Goal: Information Seeking & Learning: Learn about a topic

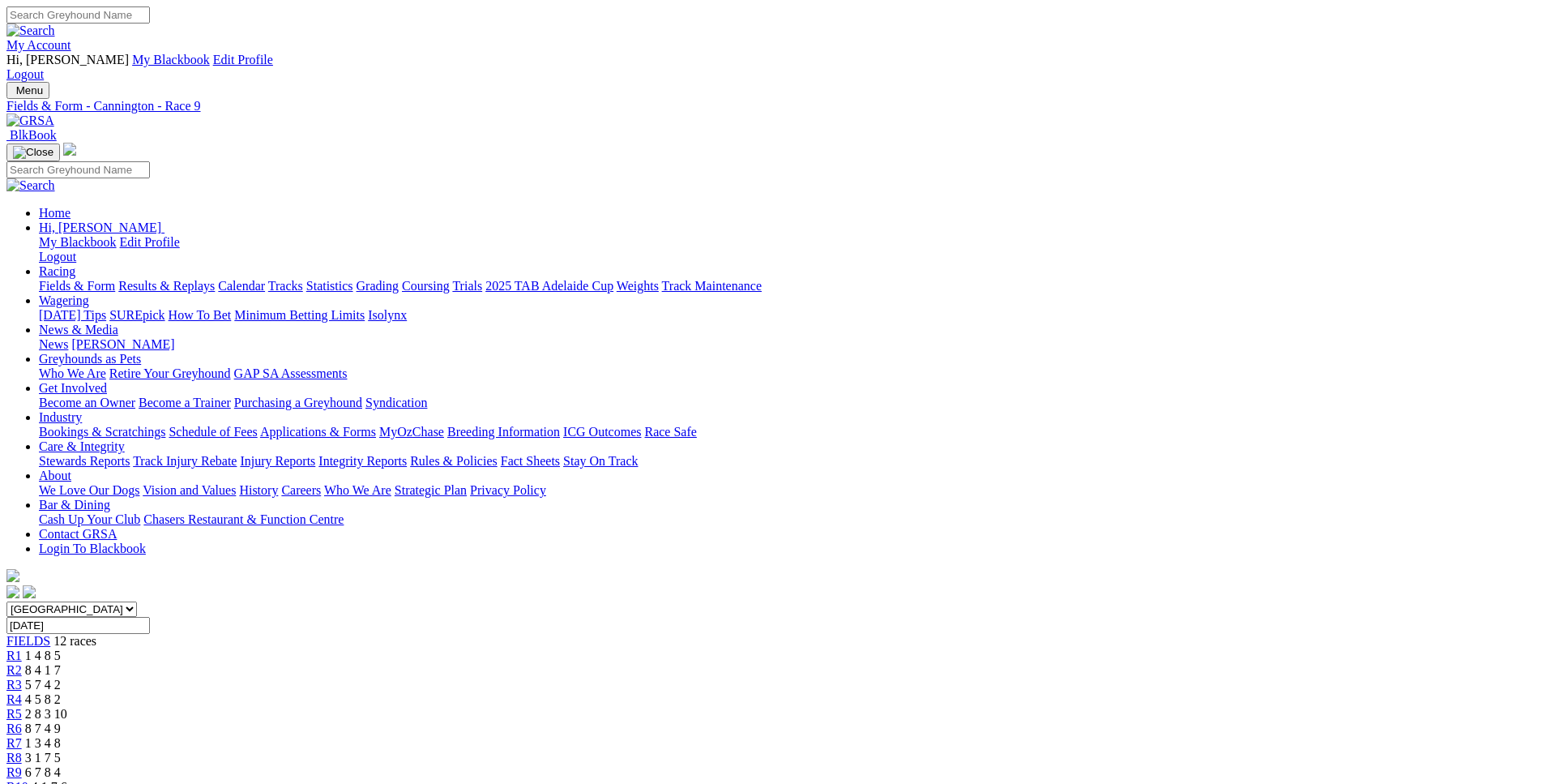
scroll to position [247, 0]
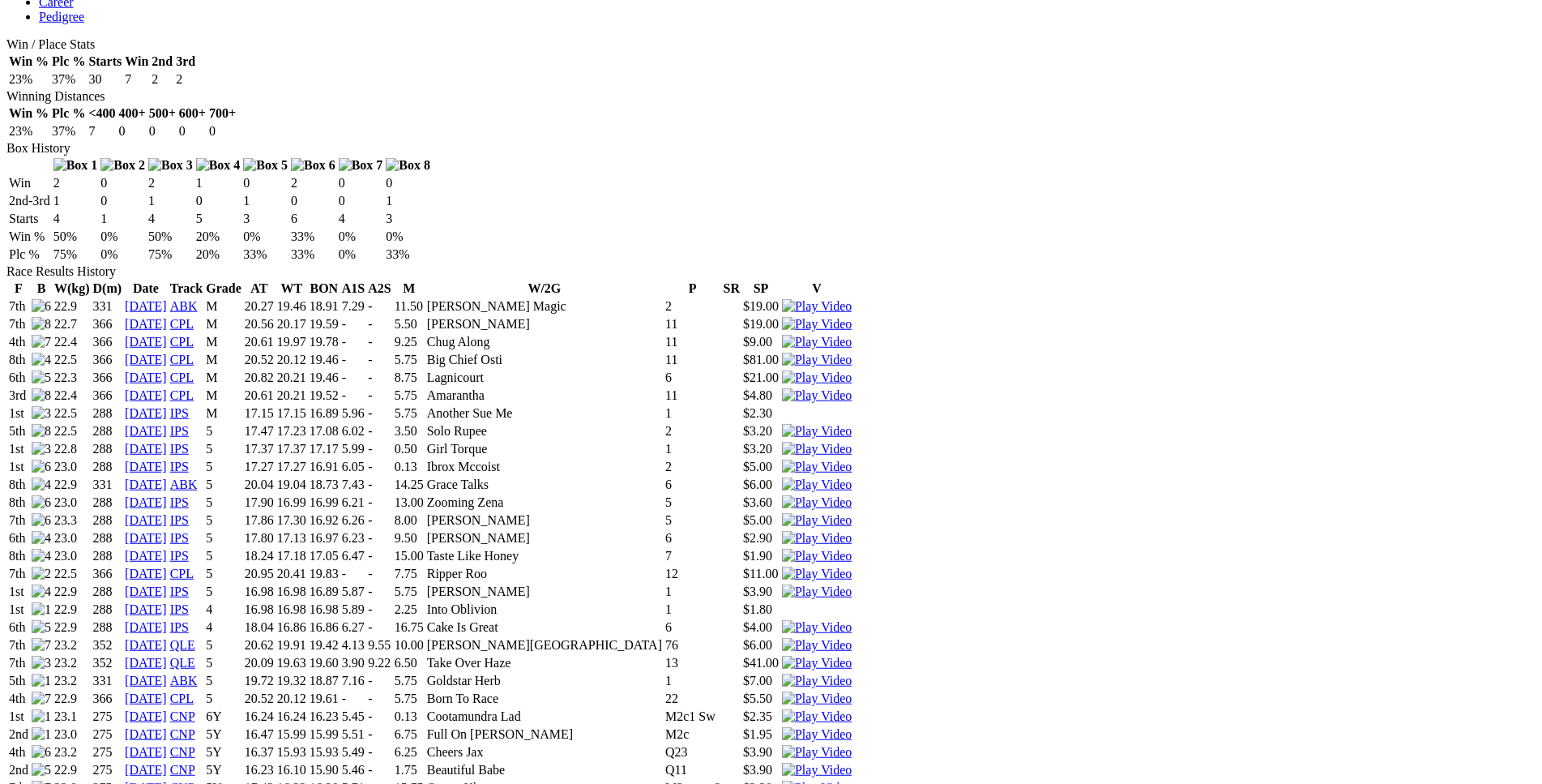
scroll to position [993, 0]
drag, startPoint x: 434, startPoint y: 325, endPoint x: 957, endPoint y: 328, distance: 523.0
click at [853, 763] on tr "2nd 22.9 275 03 Sep 25 CNP 5Y 16.23 16.10 15.90 5.46 - 1.75 Beautiful Babe Q11 …" at bounding box center [429, 771] width 844 height 17
click at [852, 764] on img at bounding box center [817, 771] width 70 height 15
